Goal: Task Accomplishment & Management: Manage account settings

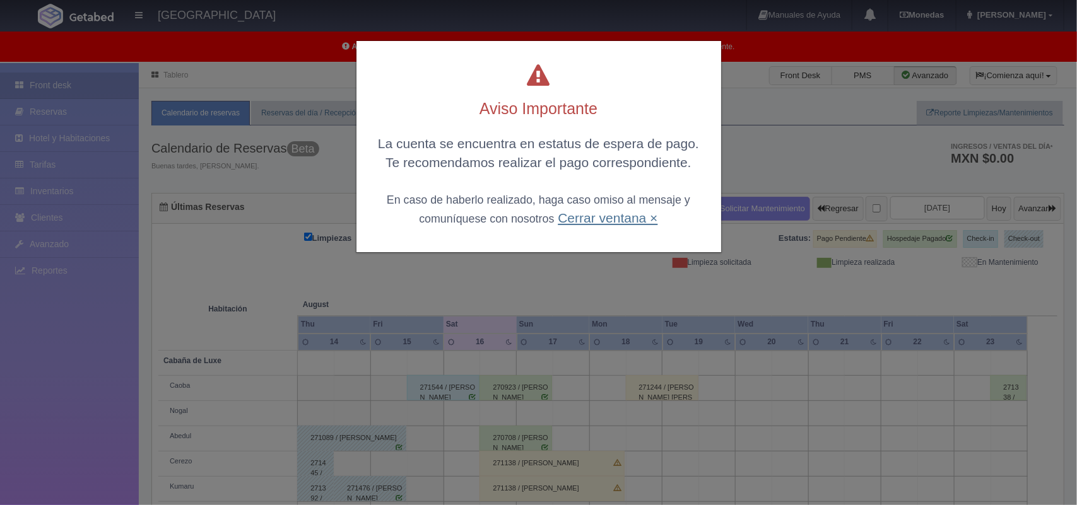
click at [635, 218] on link "Cerrar ventana ×" at bounding box center [608, 218] width 100 height 15
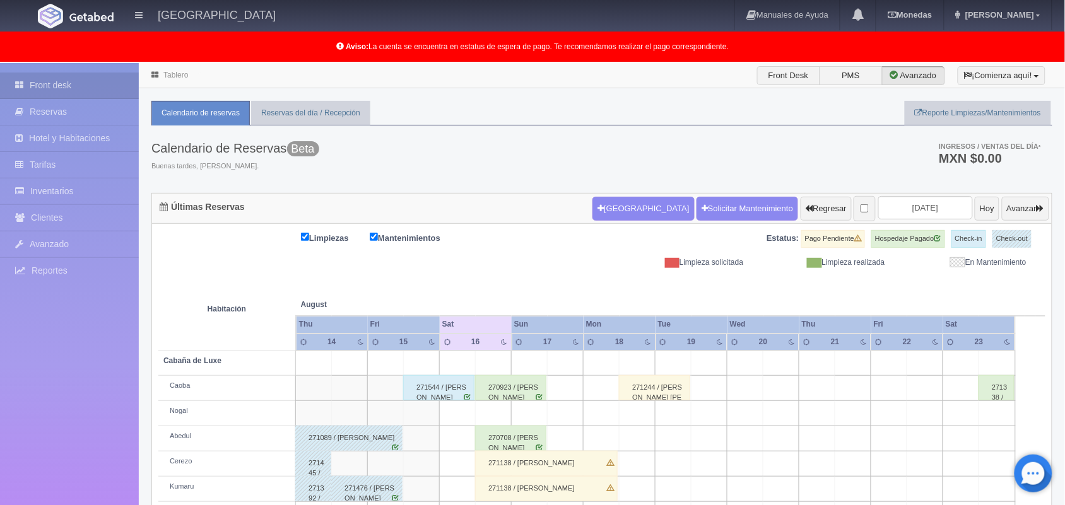
click at [920, 443] on td at bounding box center [925, 439] width 36 height 25
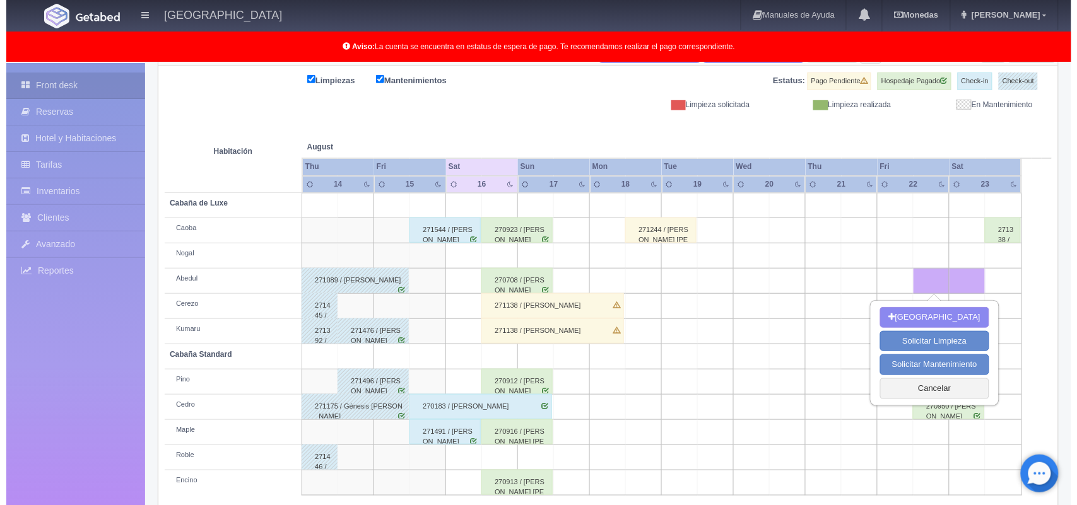
scroll to position [175, 0]
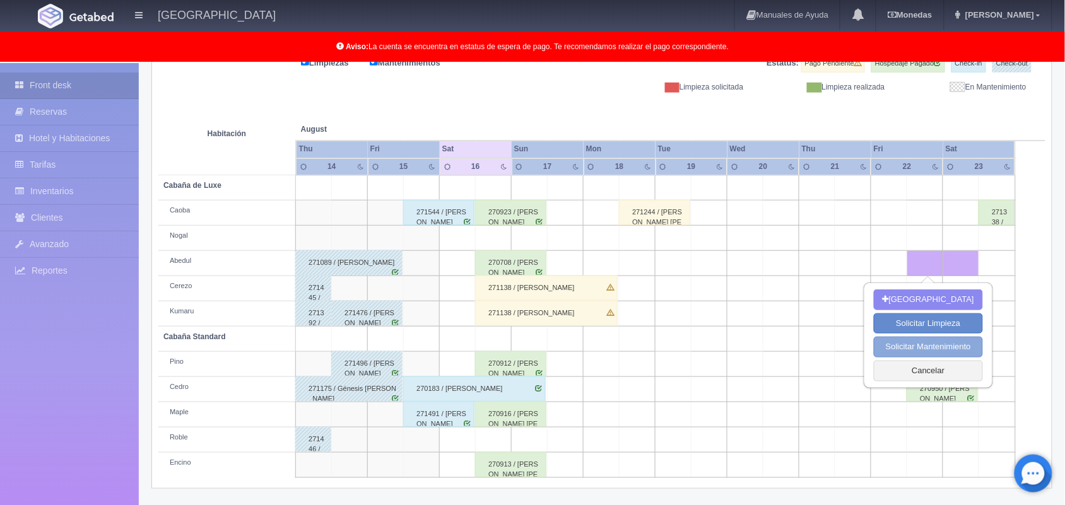
click at [885, 358] on button "Solicitar Mantenimiento" at bounding box center [928, 347] width 109 height 21
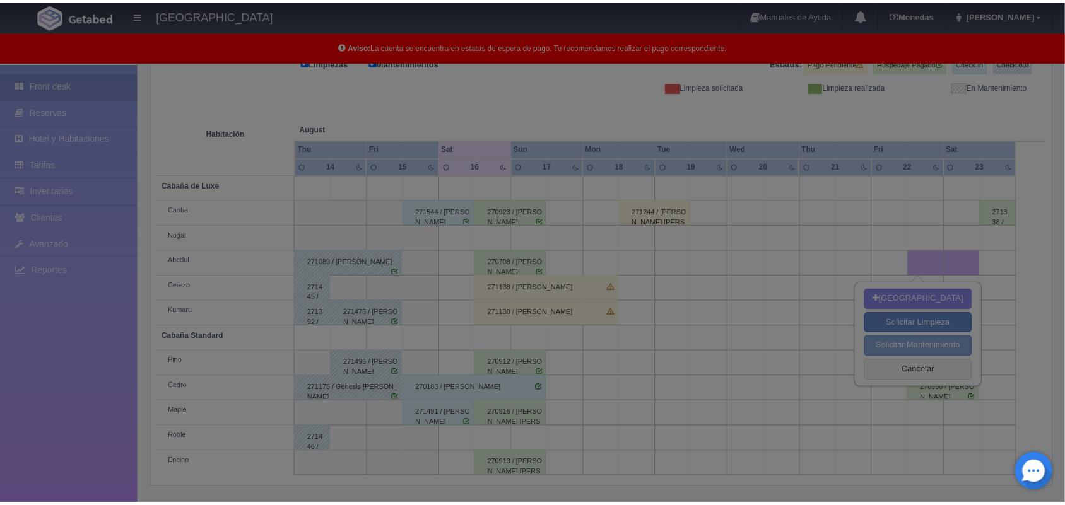
scroll to position [175, 0]
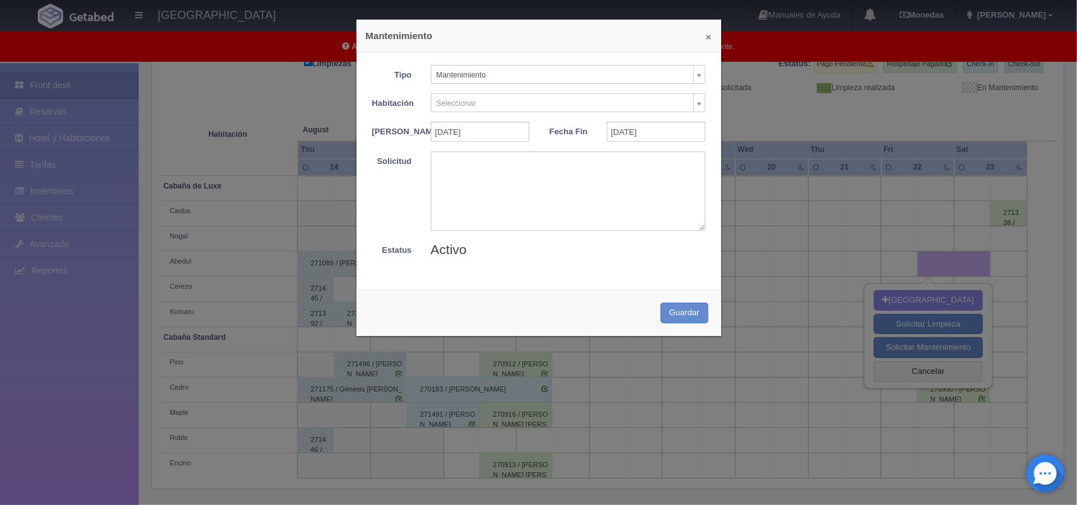
click at [706, 42] on button "×" at bounding box center [709, 36] width 6 height 9
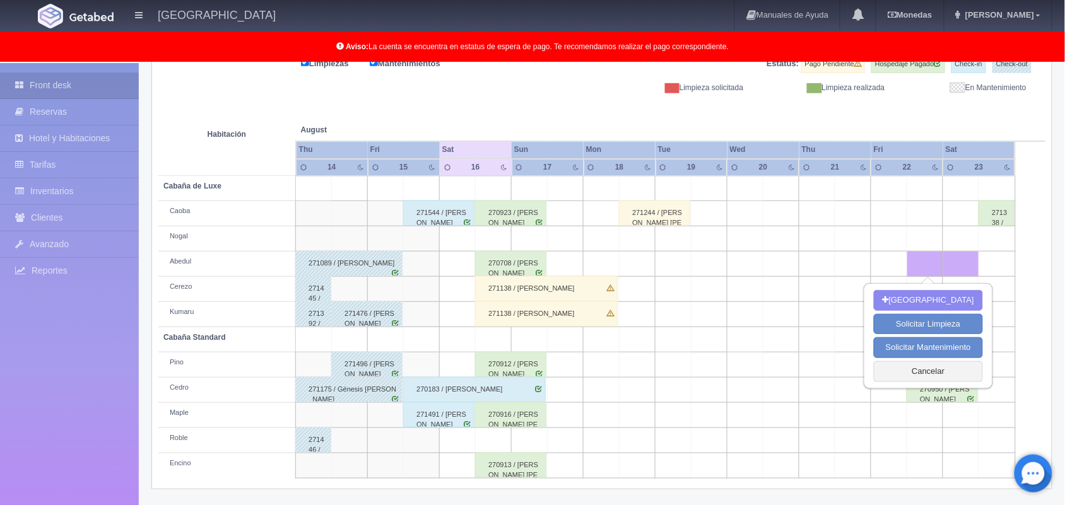
click at [680, 115] on th at bounding box center [710, 117] width 108 height 48
click at [925, 374] on button "Cancelar" at bounding box center [928, 372] width 109 height 21
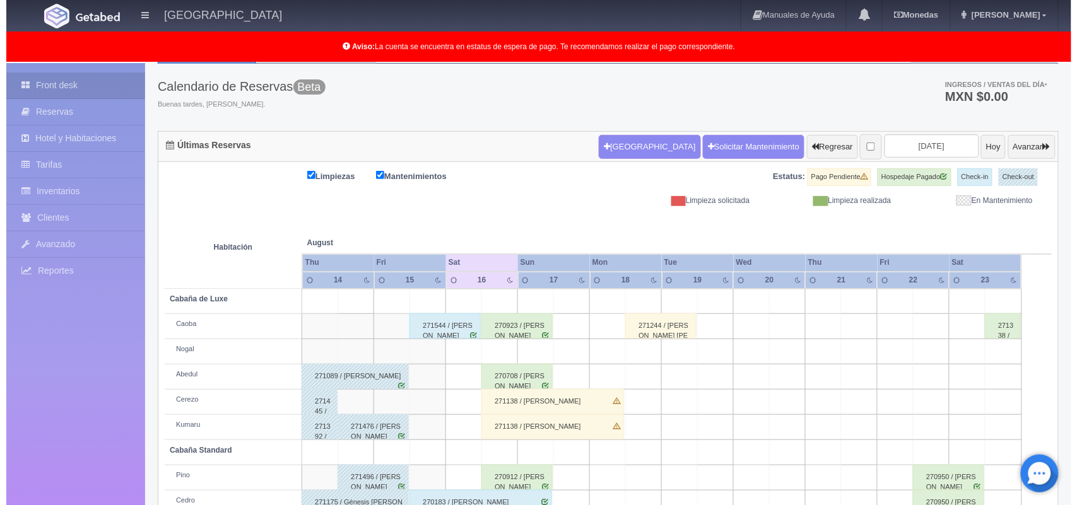
scroll to position [32, 0]
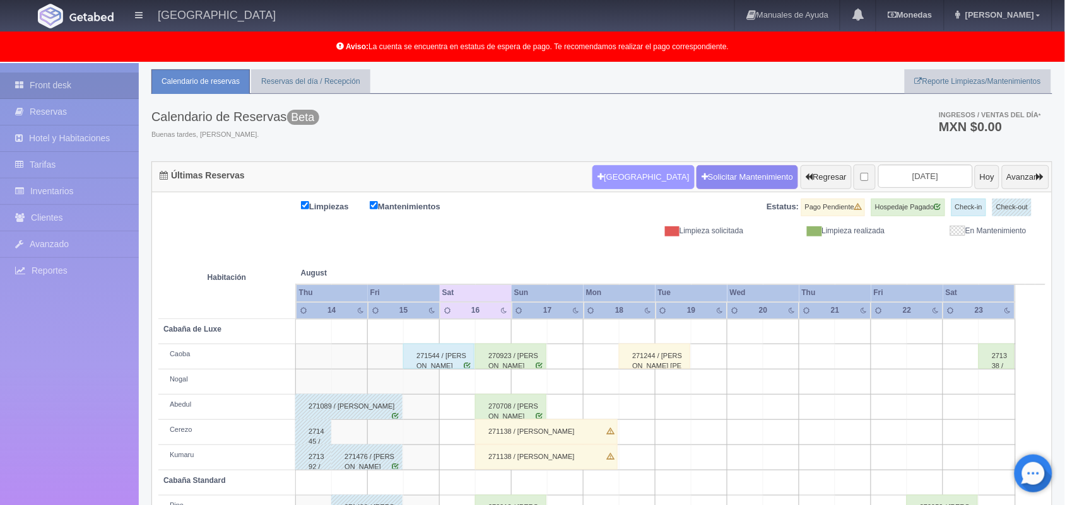
click at [624, 180] on button "[GEOGRAPHIC_DATA]" at bounding box center [644, 177] width 102 height 24
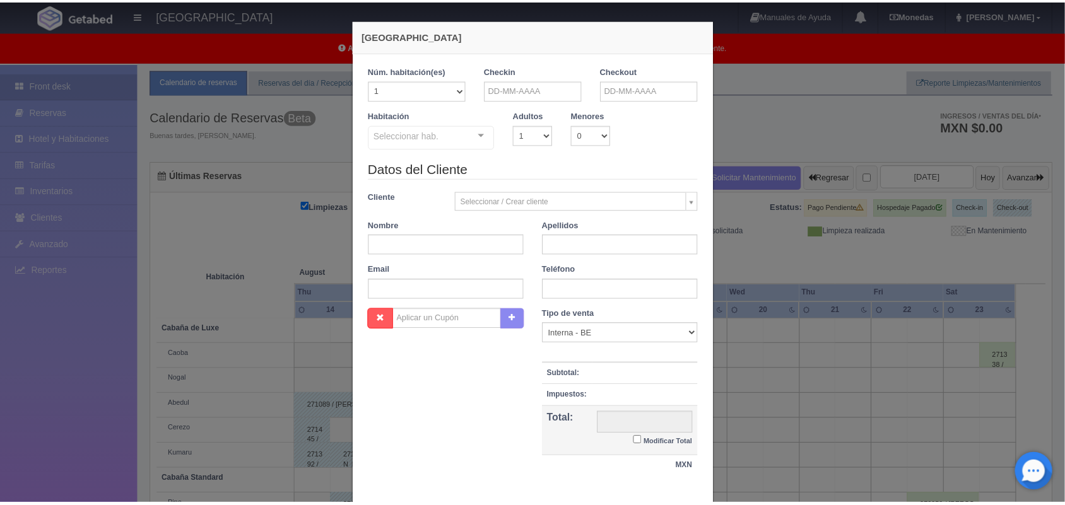
scroll to position [76, 0]
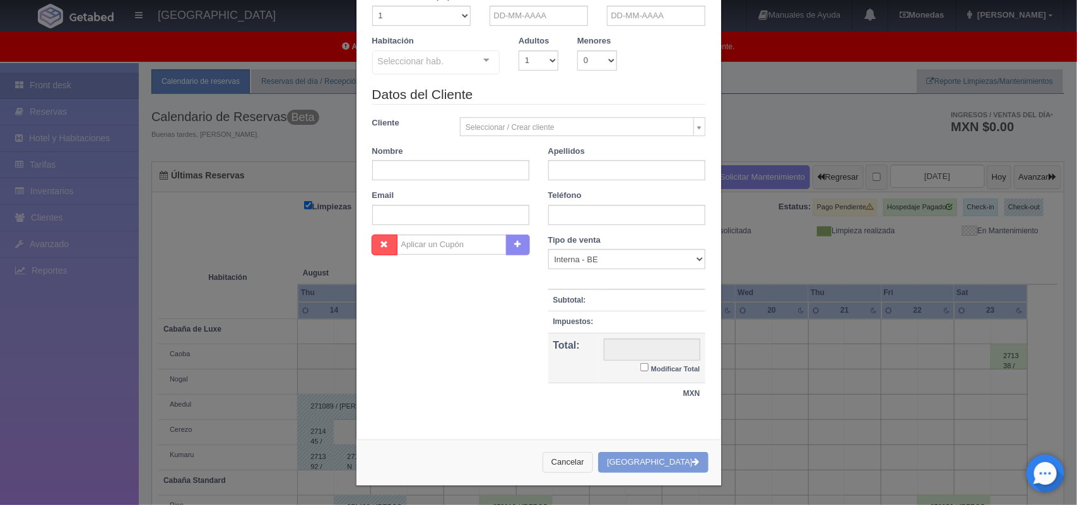
click at [592, 468] on button "Cancelar" at bounding box center [568, 462] width 50 height 21
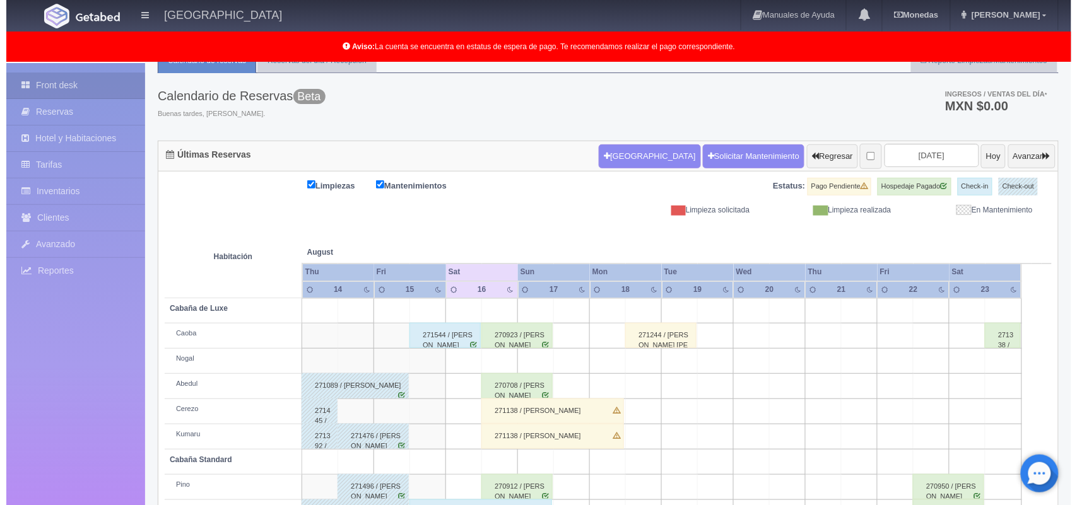
scroll to position [49, 0]
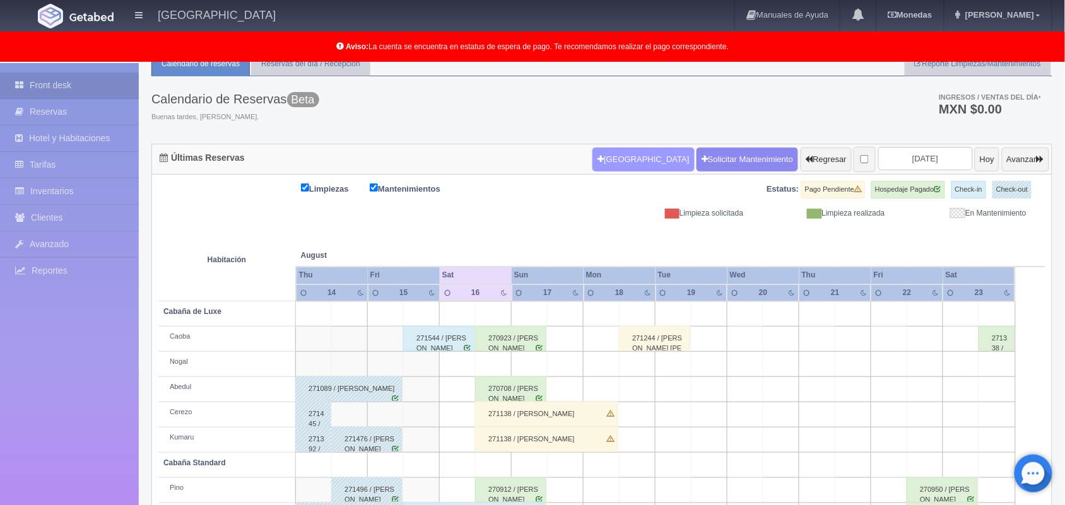
click at [610, 163] on button "[GEOGRAPHIC_DATA]" at bounding box center [644, 160] width 102 height 24
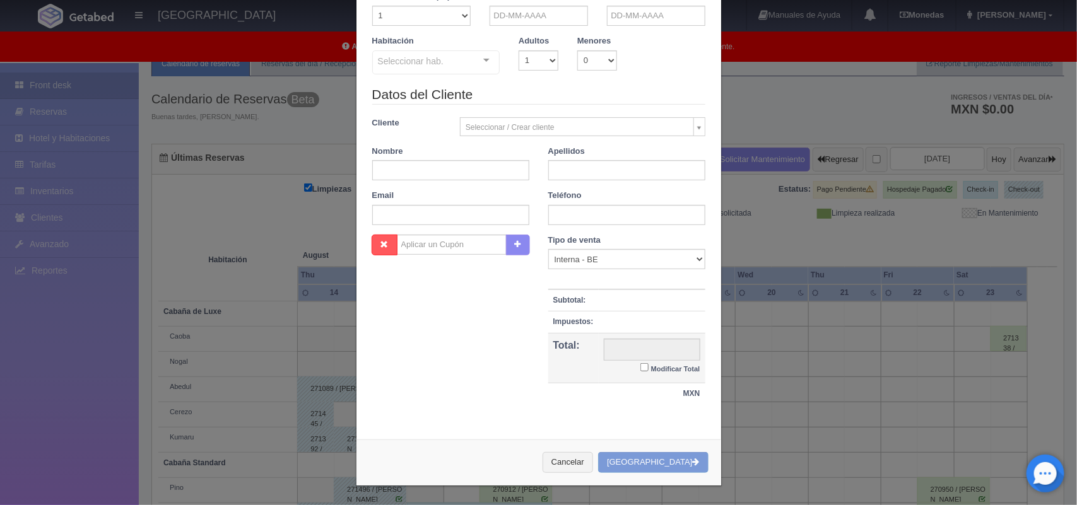
checkbox input "false"
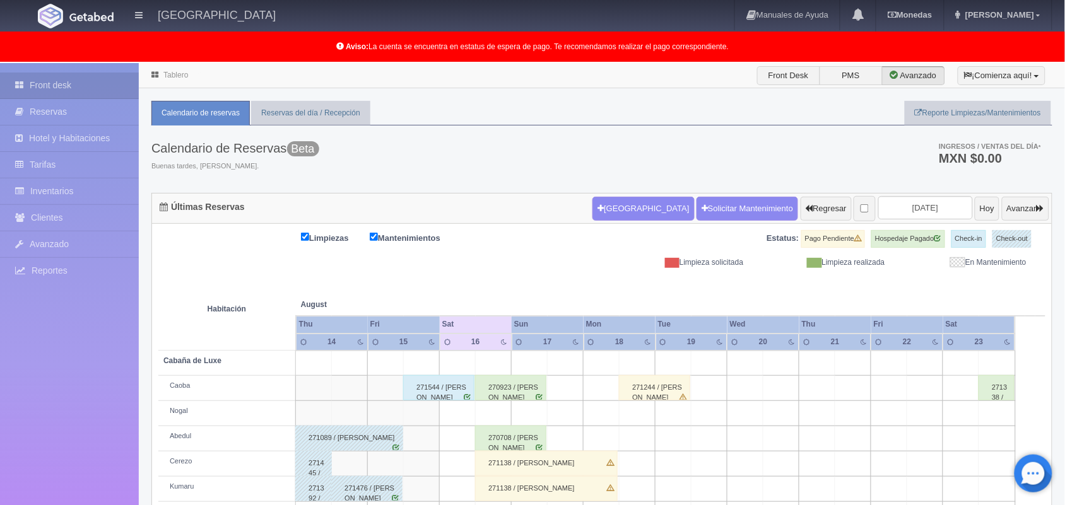
scroll to position [175, 0]
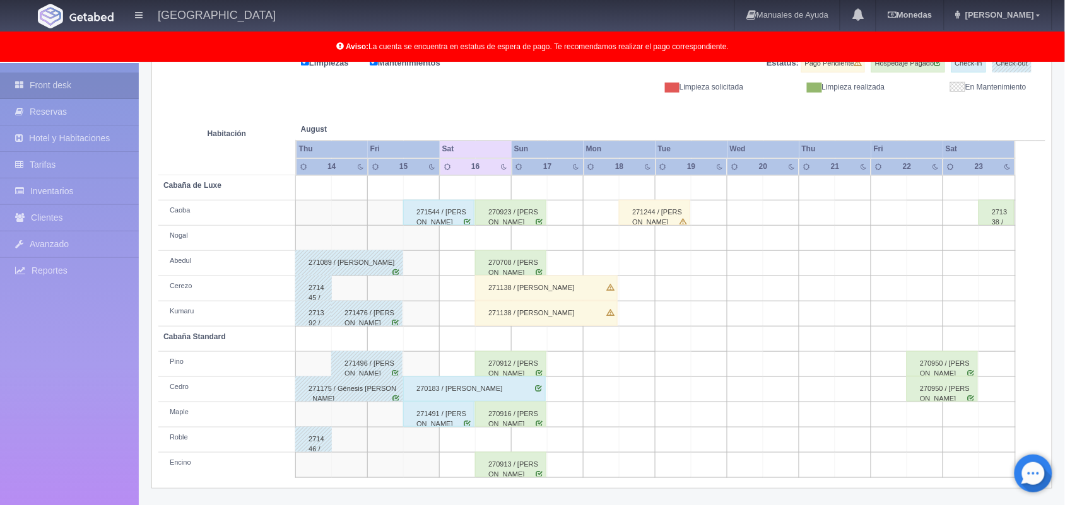
click at [502, 284] on div "271138 / Alma Edith Maldonado Vega" at bounding box center [546, 288] width 143 height 25
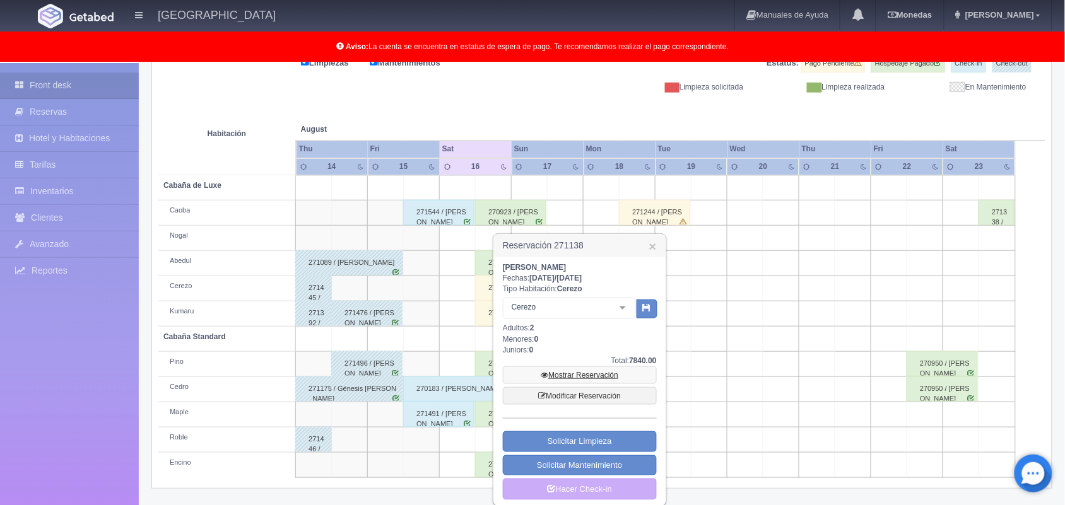
click at [592, 380] on link "Mostrar Reservación" at bounding box center [580, 376] width 154 height 18
click at [582, 374] on link "Mostrar Reservación" at bounding box center [580, 376] width 154 height 18
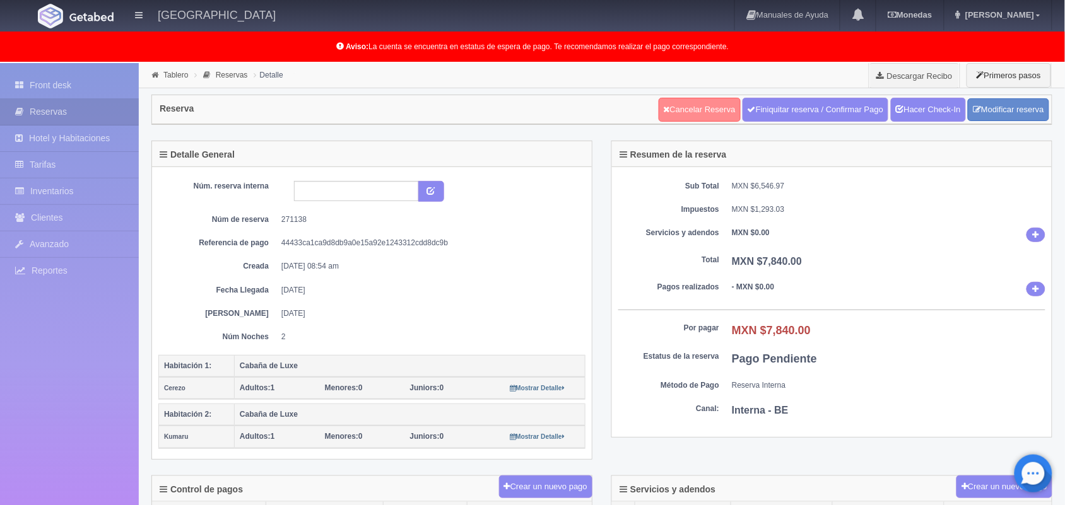
click at [701, 115] on link "Cancelar Reserva" at bounding box center [700, 110] width 82 height 24
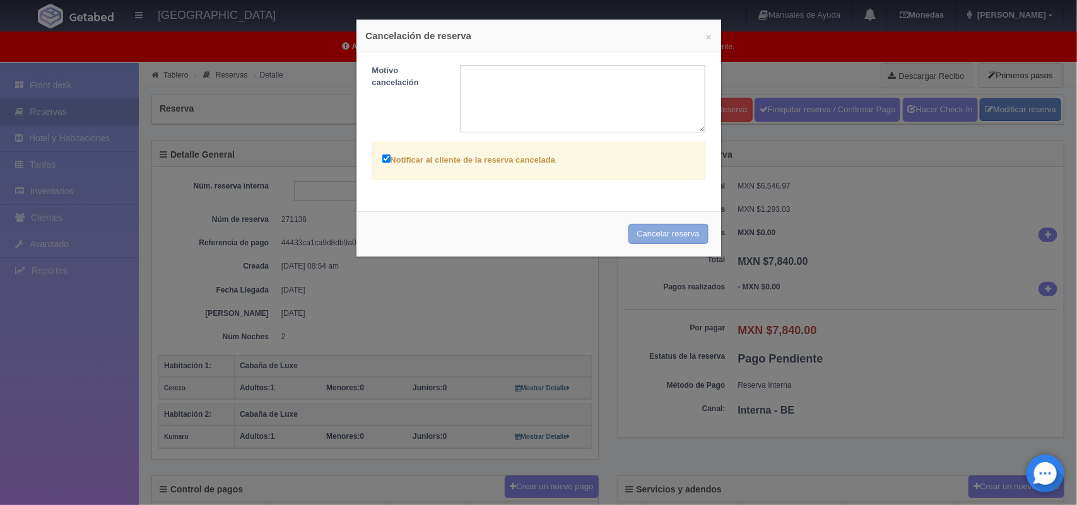
click at [670, 237] on button "Cancelar reserva" at bounding box center [669, 234] width 80 height 21
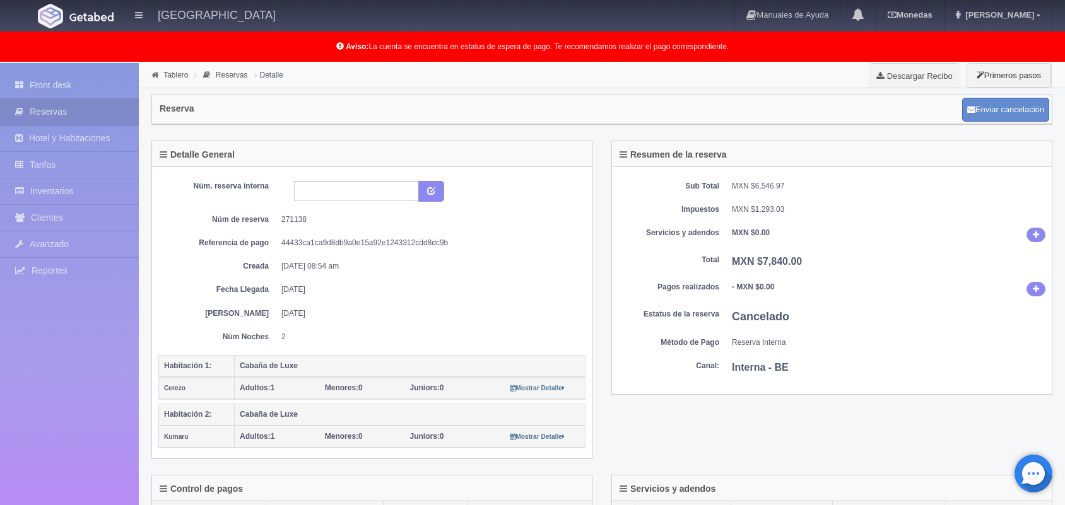
click at [666, 231] on dt "Servicios y adendos" at bounding box center [668, 233] width 101 height 11
click at [172, 71] on link "Tablero" at bounding box center [175, 75] width 25 height 9
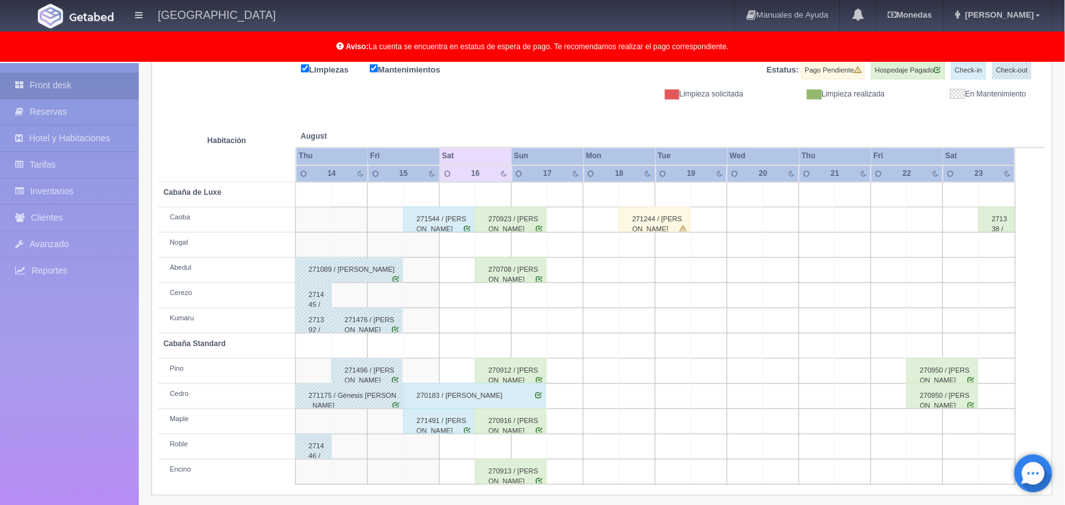
scroll to position [175, 0]
